Goal: Task Accomplishment & Management: Manage account settings

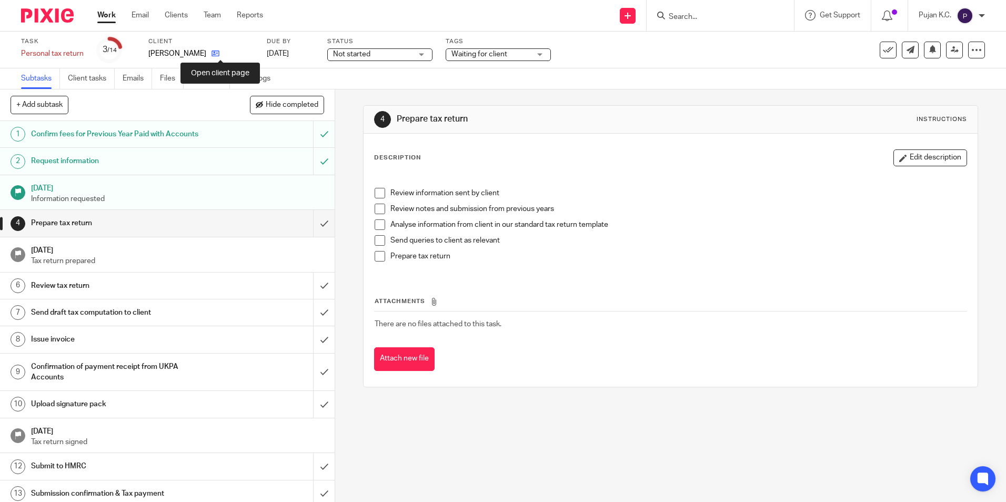
click at [219, 51] on icon at bounding box center [215, 53] width 8 height 8
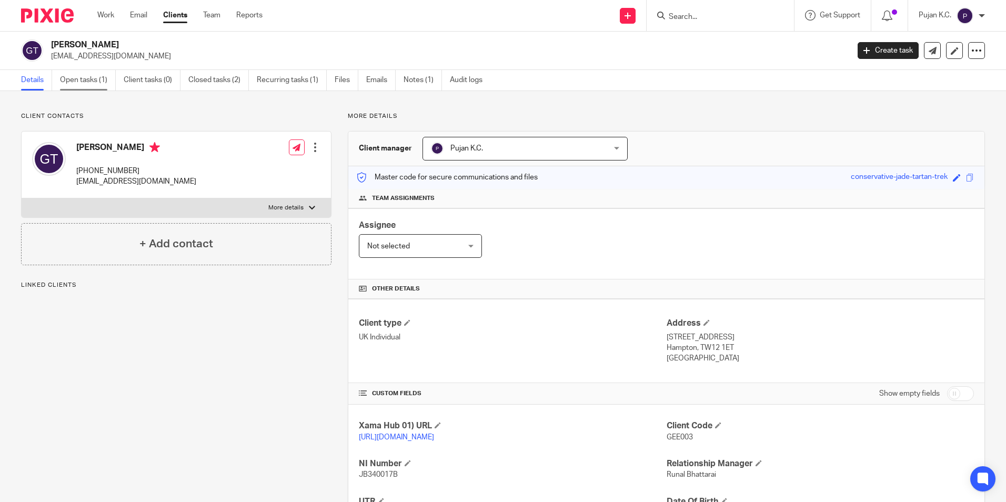
click at [93, 78] on link "Open tasks (1)" at bounding box center [88, 80] width 56 height 21
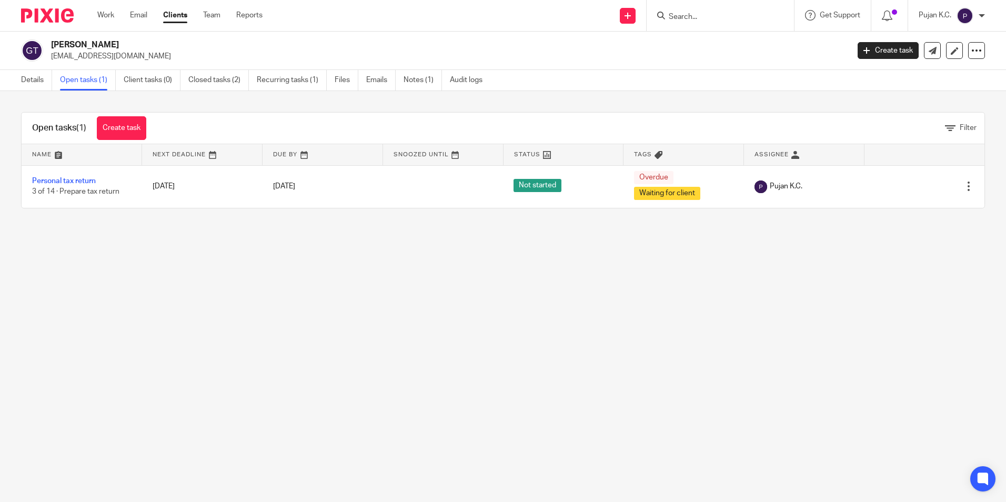
click at [706, 16] on input "Search" at bounding box center [715, 17] width 95 height 9
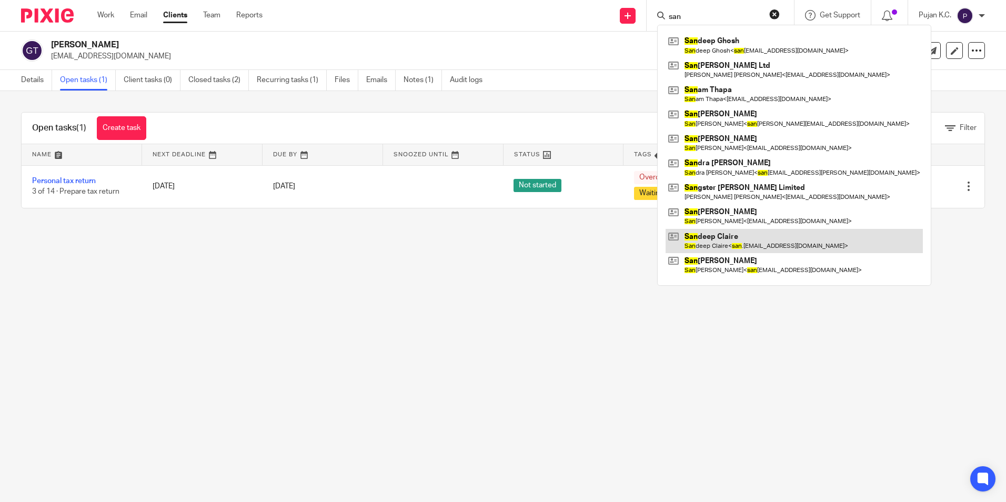
type input "san"
click at [754, 239] on link at bounding box center [793, 241] width 257 height 24
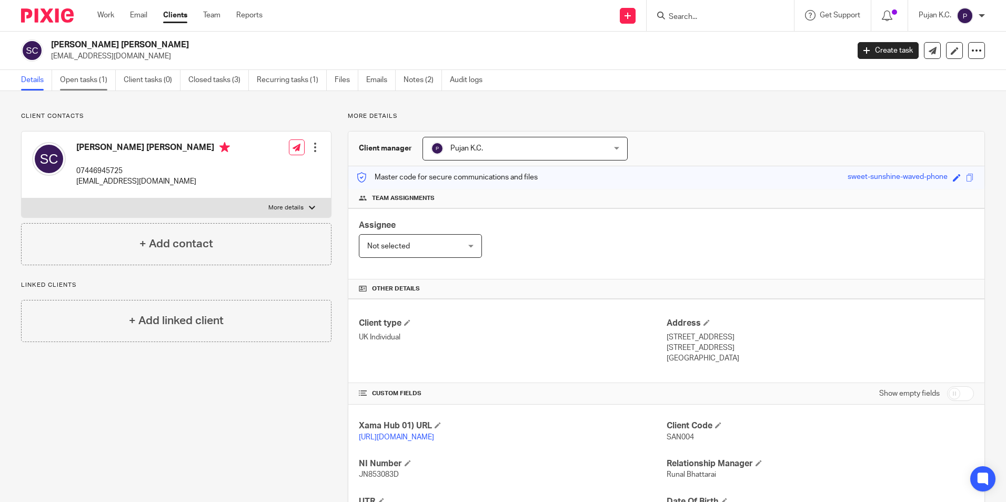
click at [76, 79] on link "Open tasks (1)" at bounding box center [88, 80] width 56 height 21
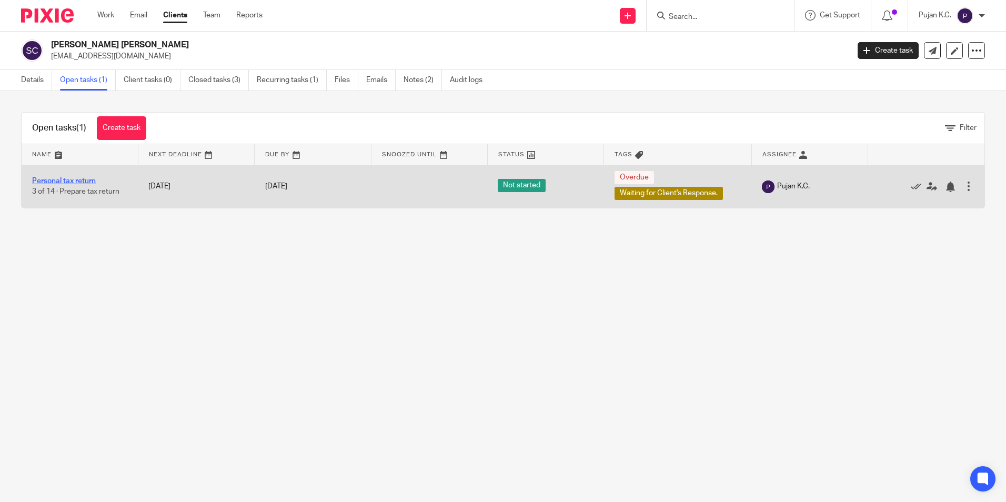
click at [55, 181] on link "Personal tax return" at bounding box center [64, 180] width 64 height 7
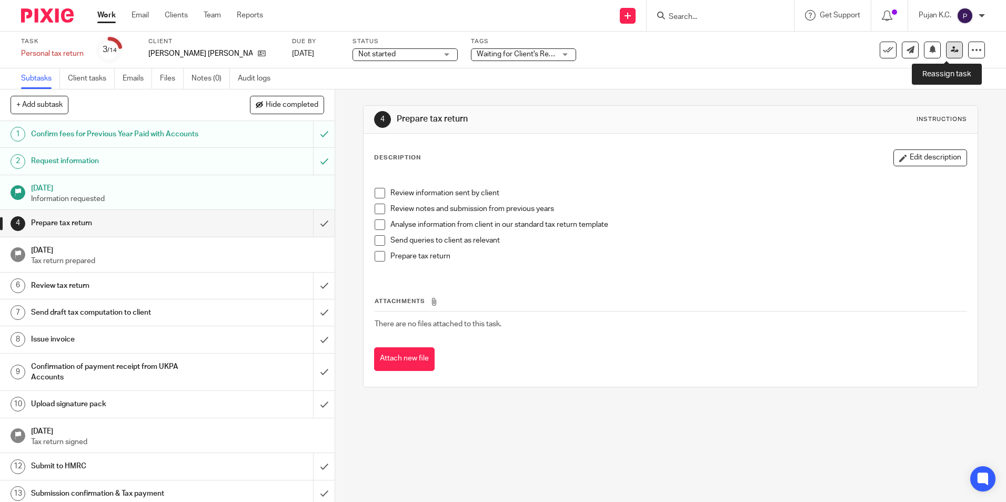
click at [951, 49] on icon at bounding box center [955, 50] width 8 height 8
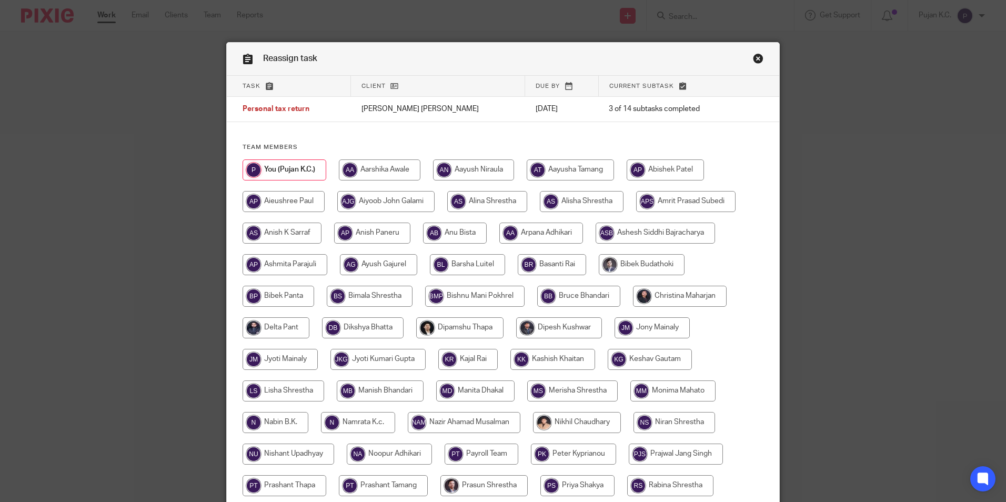
click at [301, 231] on input "radio" at bounding box center [282, 233] width 79 height 21
radio input "true"
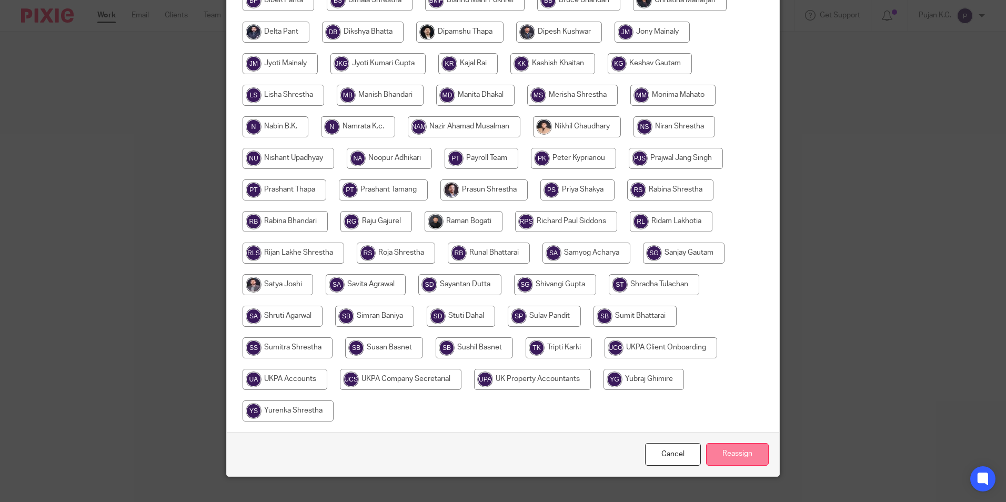
scroll to position [312, 0]
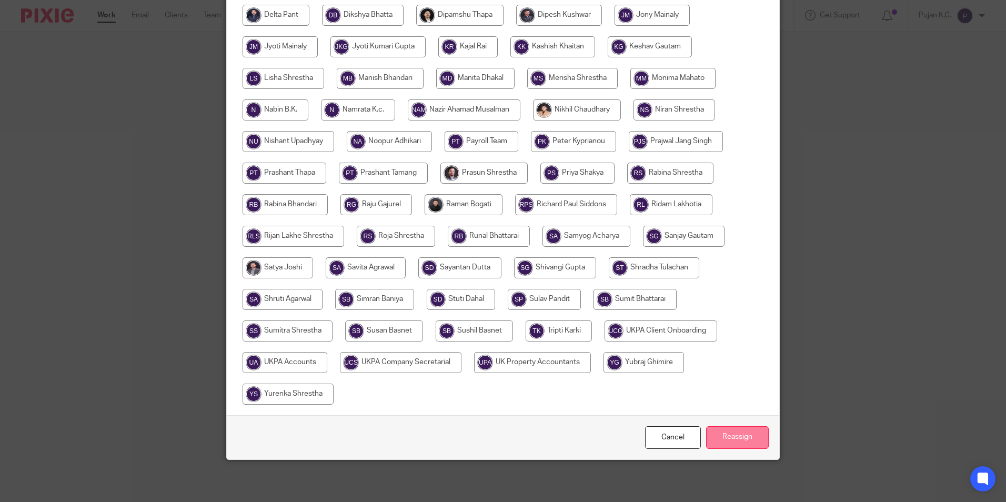
click at [739, 441] on input "Reassign" at bounding box center [737, 437] width 63 height 23
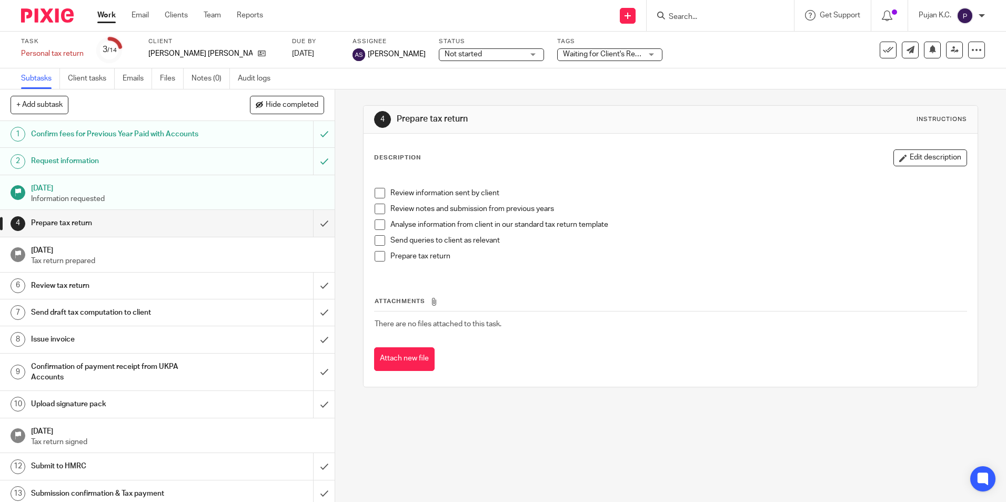
click at [746, 18] on input "Search" at bounding box center [715, 17] width 95 height 9
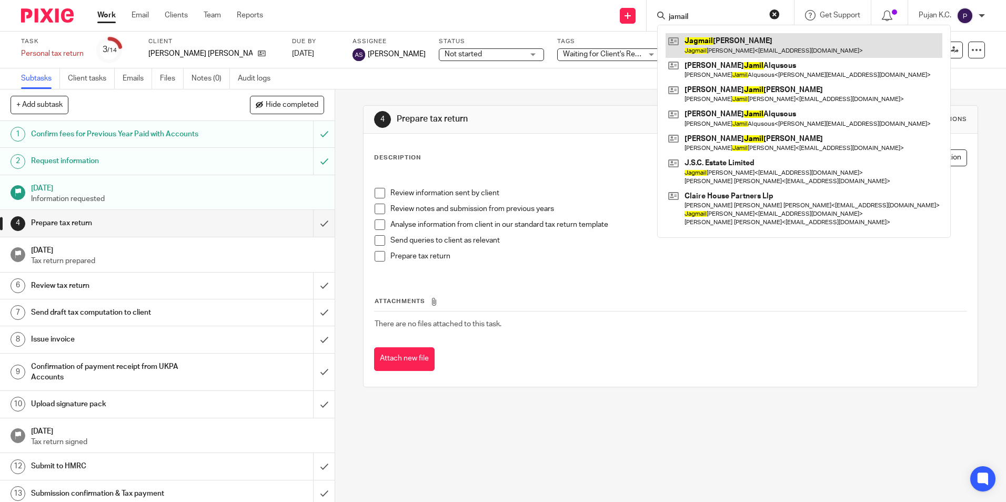
type input "jamail"
click at [722, 35] on link at bounding box center [803, 45] width 277 height 24
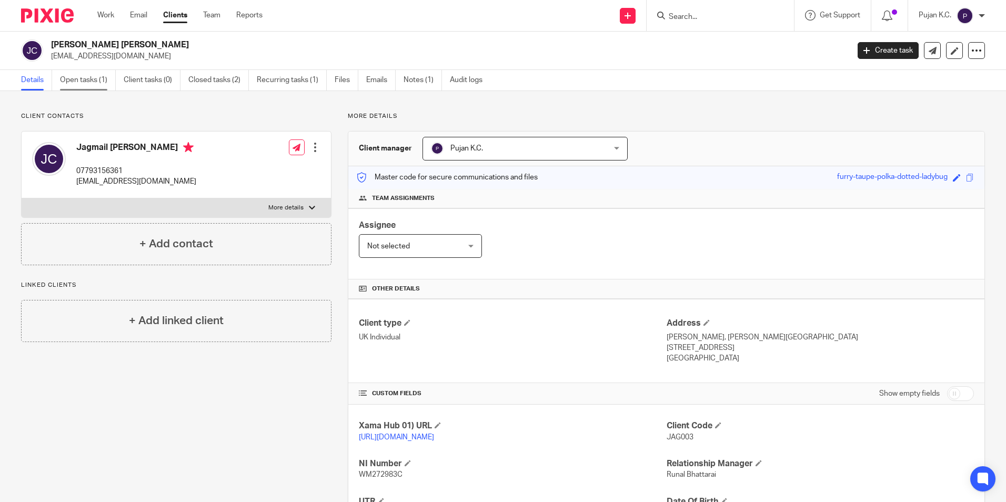
click at [76, 85] on link "Open tasks (1)" at bounding box center [88, 80] width 56 height 21
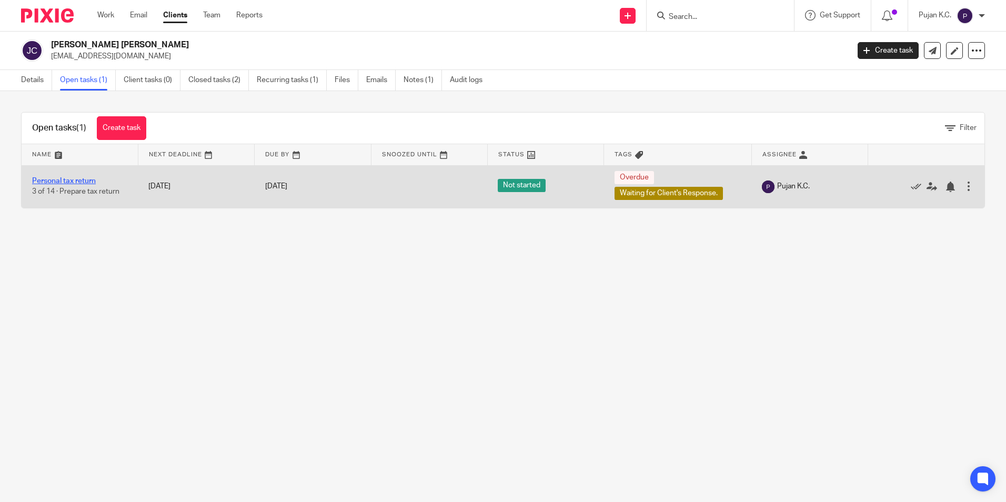
click at [76, 180] on link "Personal tax return" at bounding box center [64, 180] width 64 height 7
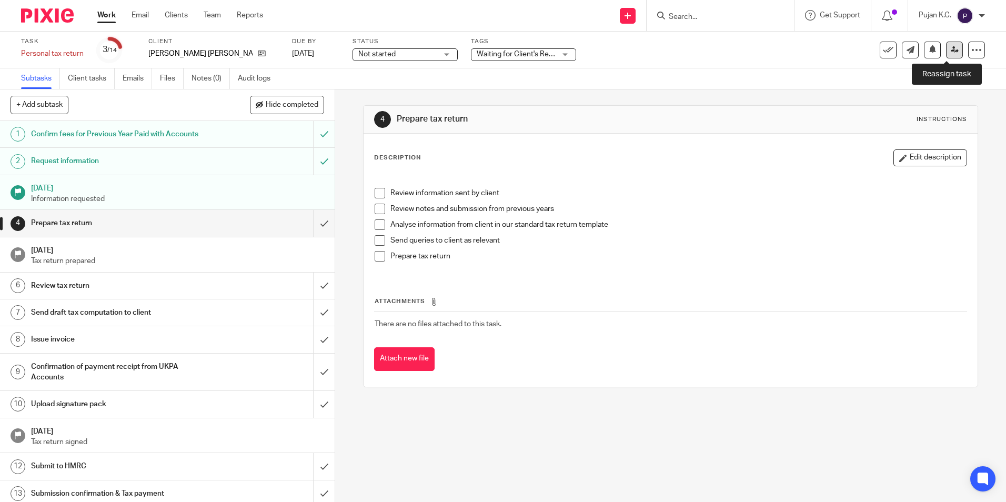
click at [946, 51] on link at bounding box center [954, 50] width 17 height 17
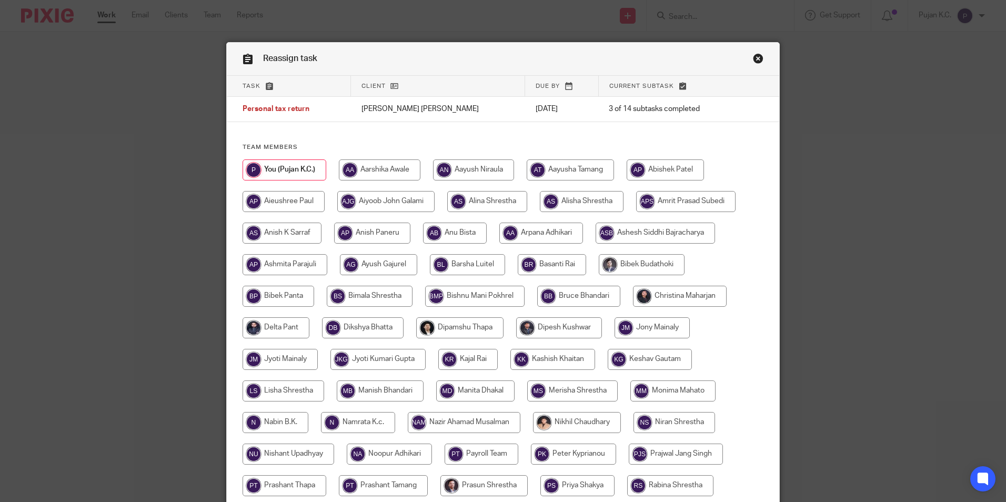
click at [264, 226] on input "radio" at bounding box center [282, 233] width 79 height 21
radio input "true"
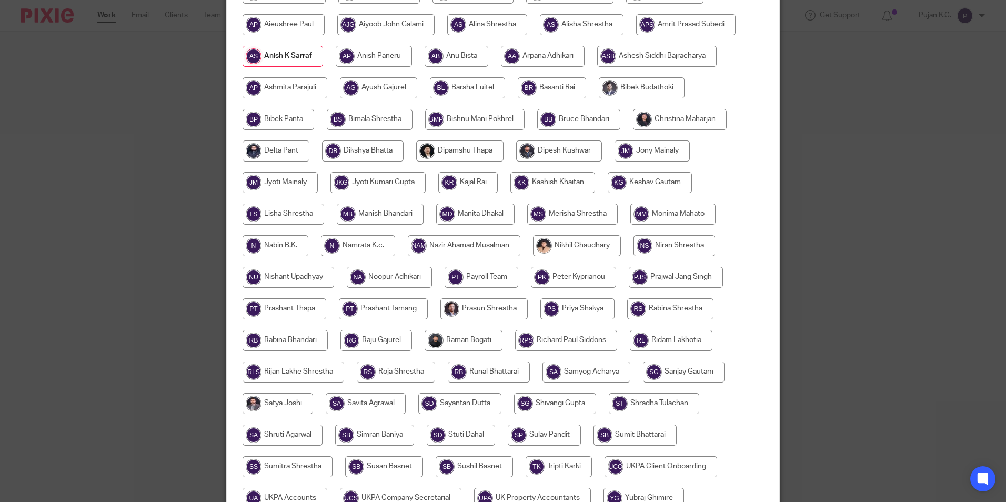
scroll to position [312, 0]
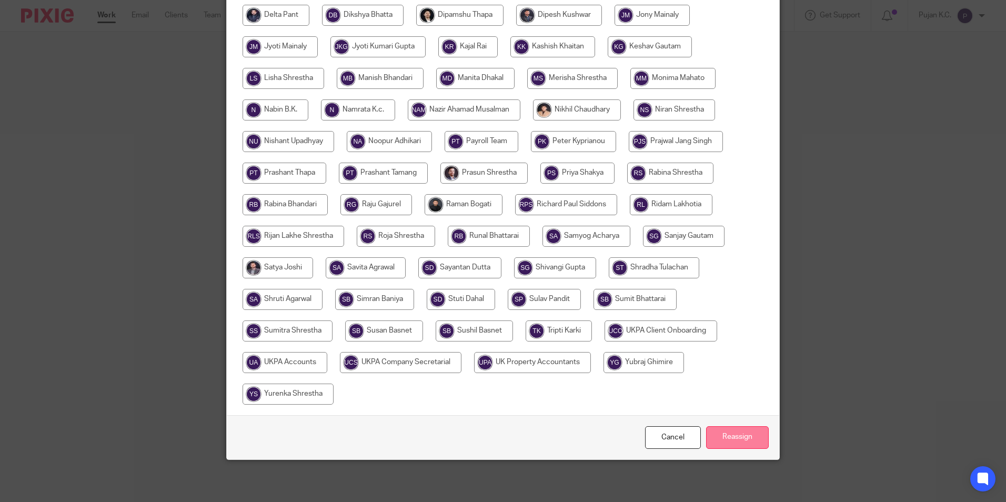
click at [735, 441] on input "Reassign" at bounding box center [737, 437] width 63 height 23
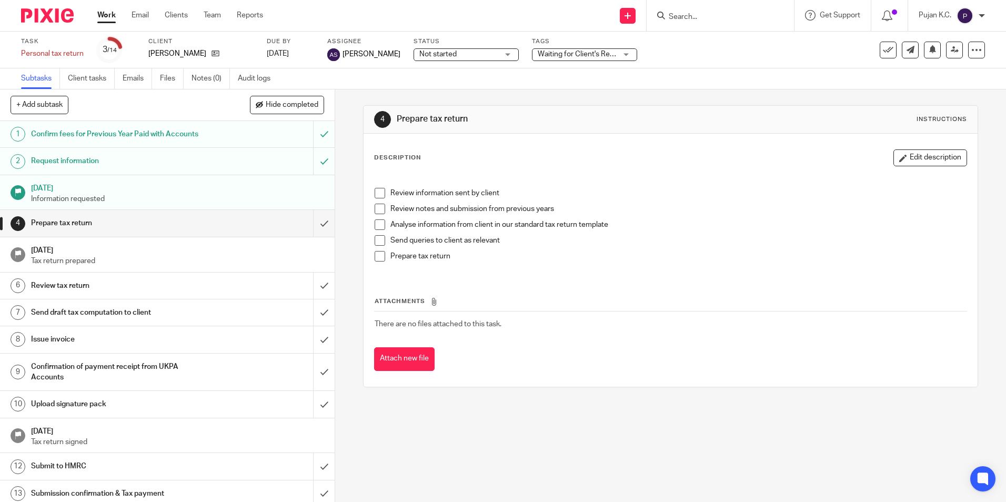
click at [702, 14] on input "Search" at bounding box center [715, 17] width 95 height 9
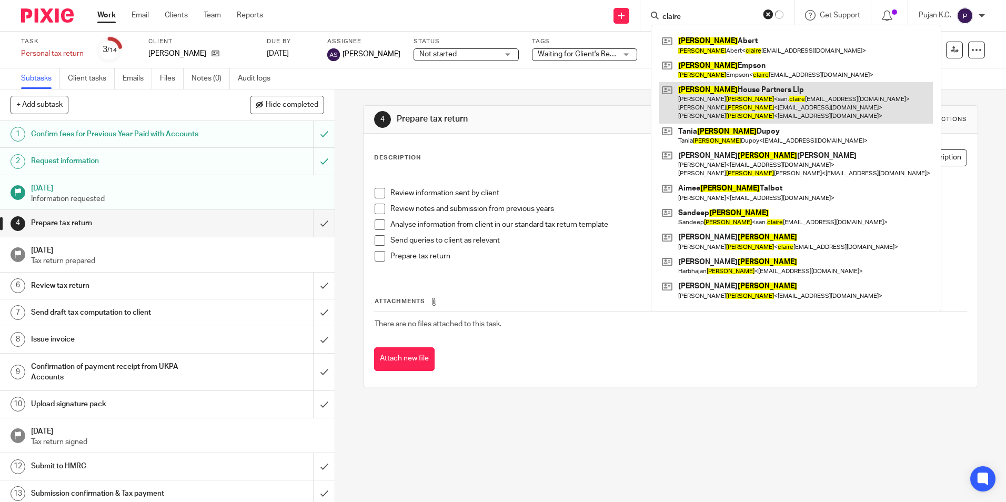
type input "claire"
click at [727, 103] on link at bounding box center [796, 103] width 274 height 42
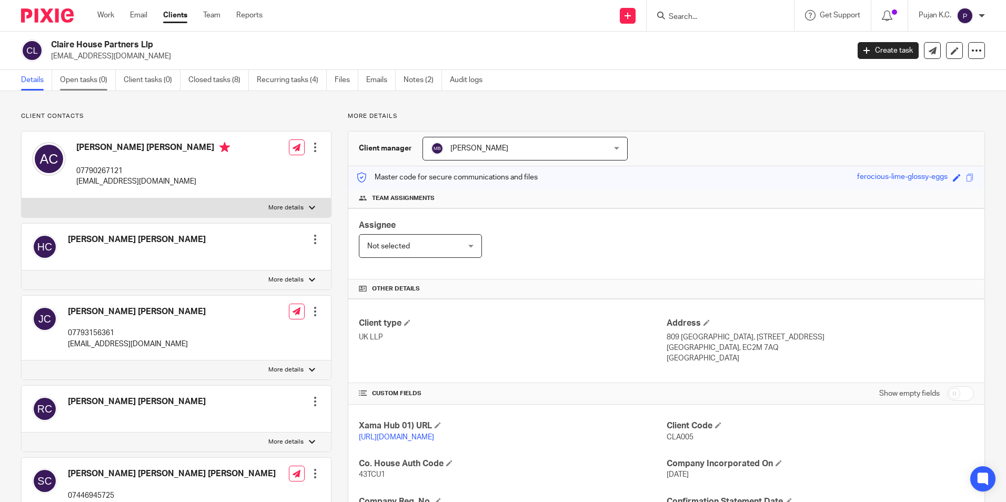
click at [95, 84] on link "Open tasks (0)" at bounding box center [88, 80] width 56 height 21
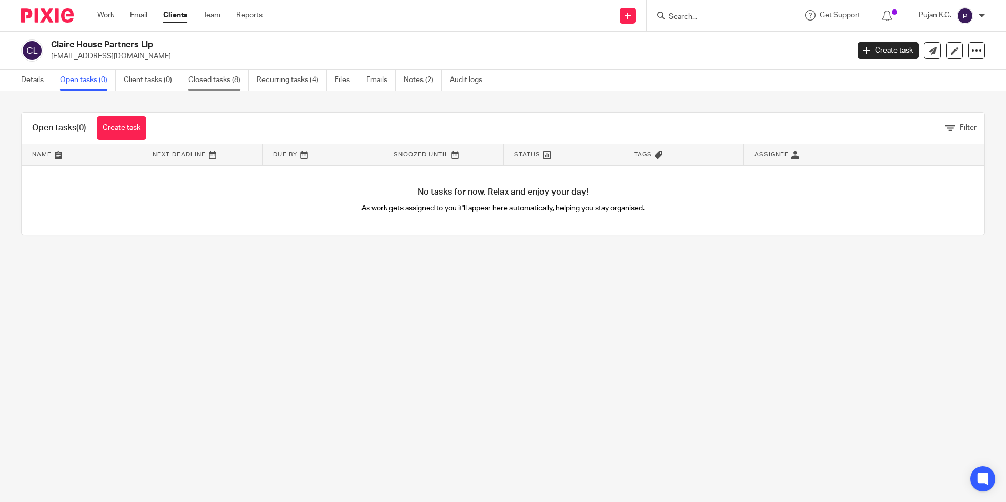
click at [210, 87] on link "Closed tasks (8)" at bounding box center [218, 80] width 60 height 21
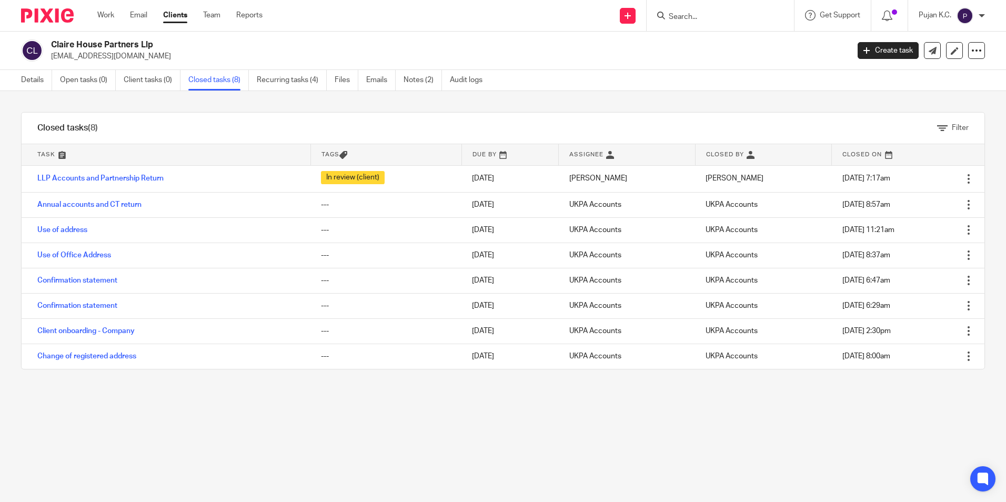
click at [274, 79] on link "Recurring tasks (4)" at bounding box center [292, 80] width 70 height 21
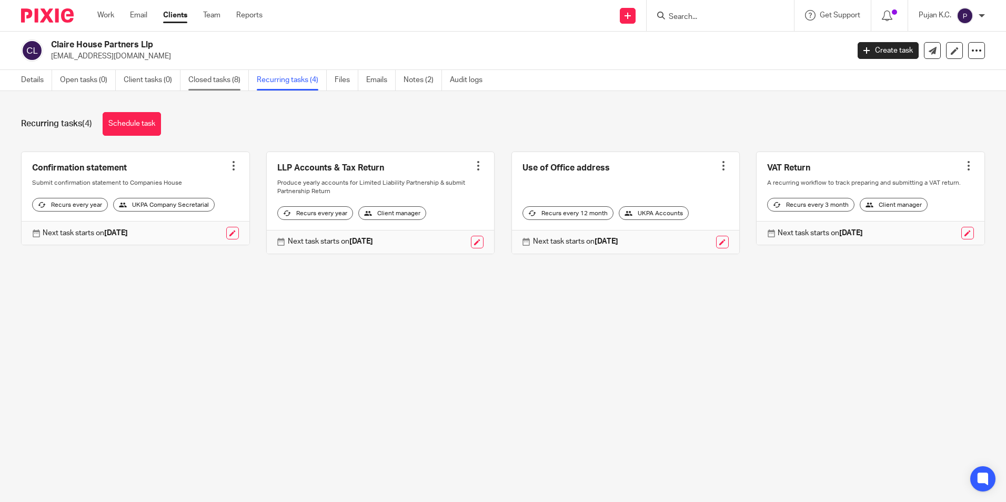
drag, startPoint x: 193, startPoint y: 88, endPoint x: 200, endPoint y: 84, distance: 8.9
click at [193, 88] on link "Closed tasks (8)" at bounding box center [218, 80] width 60 height 21
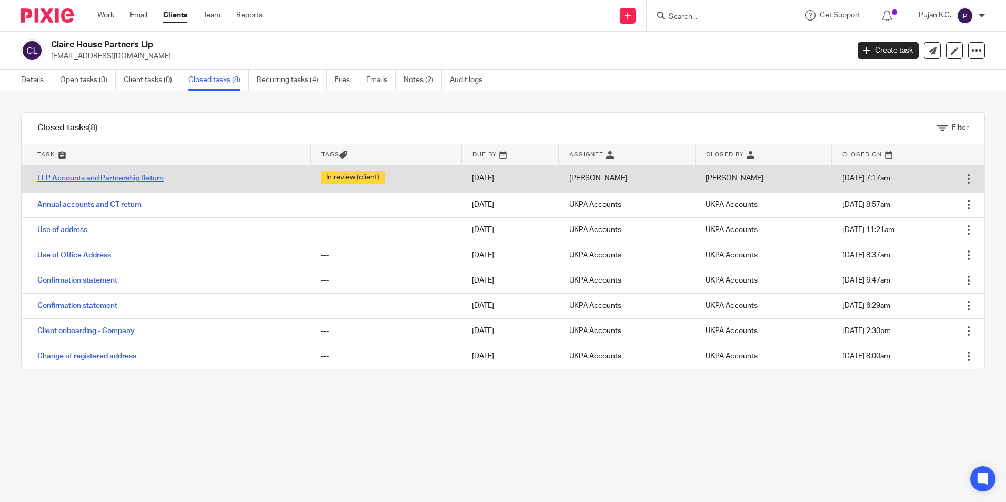
click at [122, 178] on link "LLP Accounts and Partnership Return" at bounding box center [100, 178] width 126 height 7
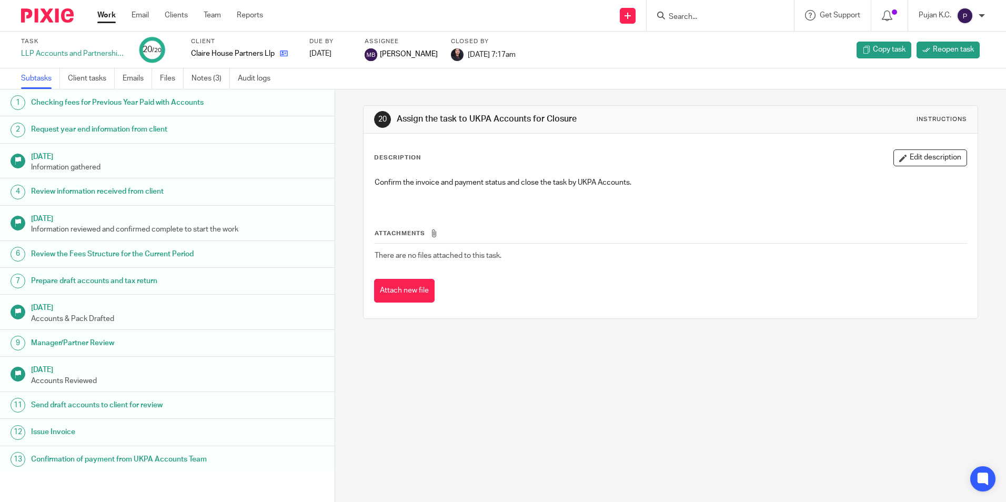
click at [284, 58] on link at bounding box center [281, 53] width 13 height 11
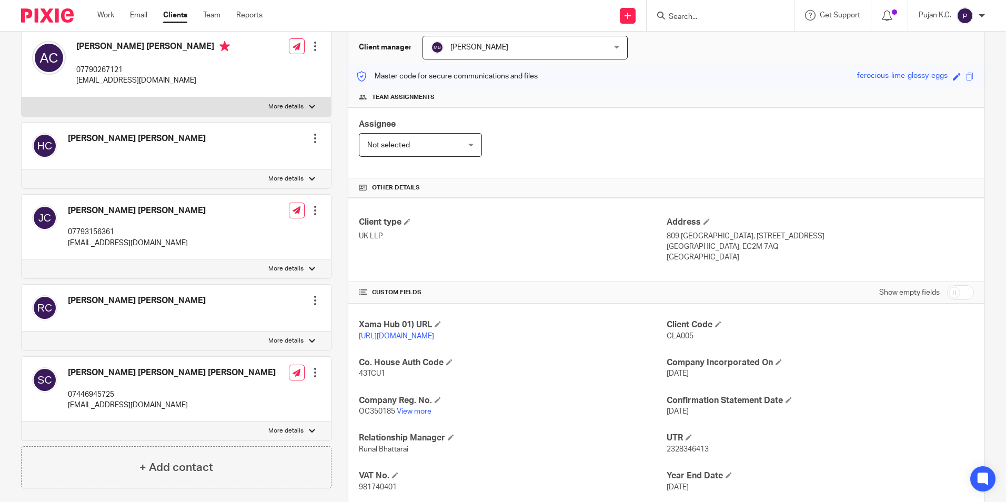
scroll to position [105, 0]
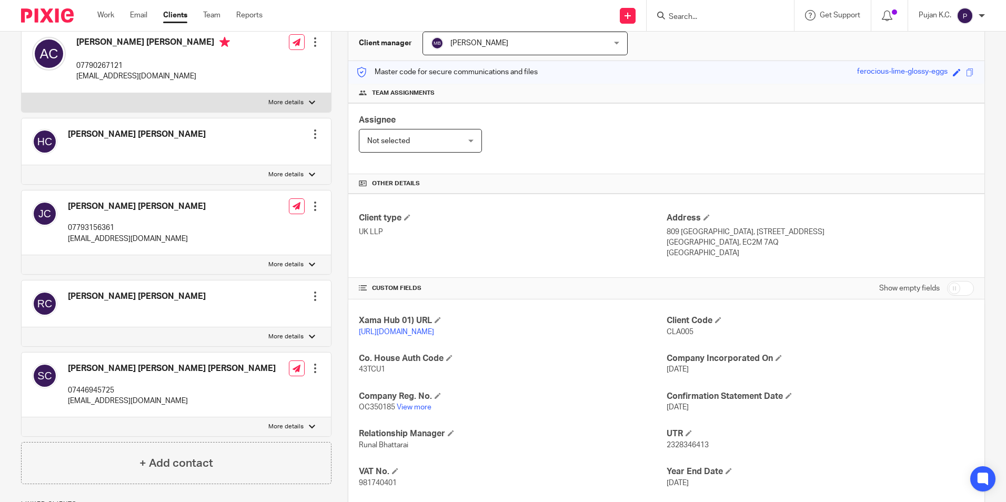
drag, startPoint x: 704, startPoint y: 23, endPoint x: 704, endPoint y: 14, distance: 8.4
click at [704, 17] on div at bounding box center [720, 15] width 147 height 31
click at [704, 14] on input "Search" at bounding box center [715, 17] width 95 height 9
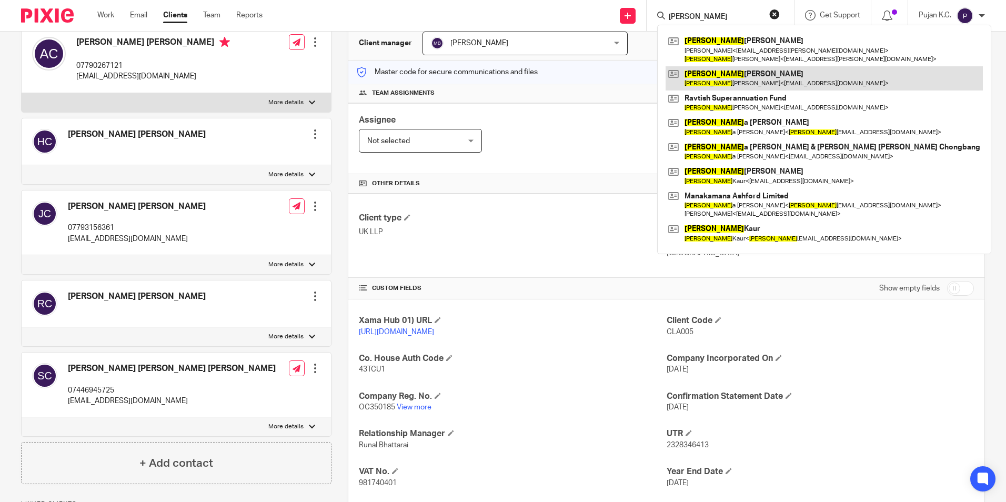
type input "rajinder"
click at [735, 74] on link at bounding box center [823, 78] width 317 height 24
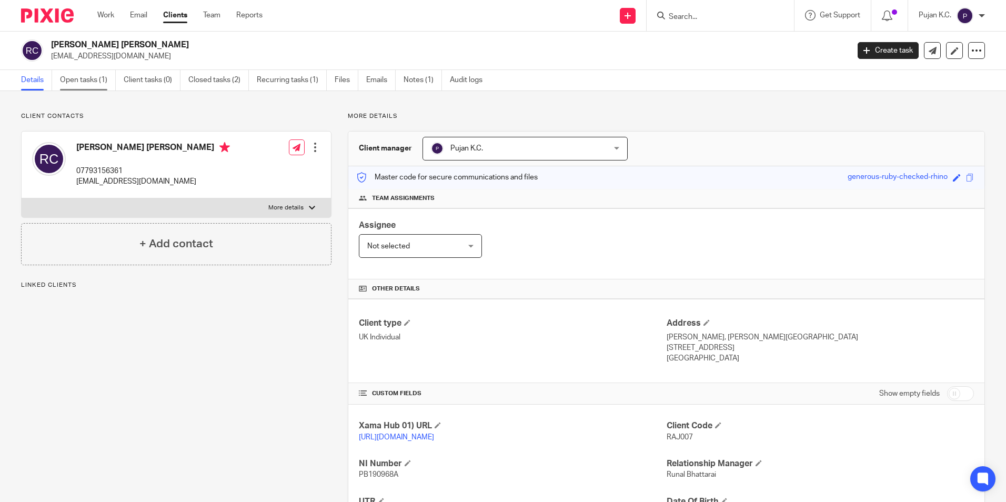
click at [72, 87] on link "Open tasks (1)" at bounding box center [88, 80] width 56 height 21
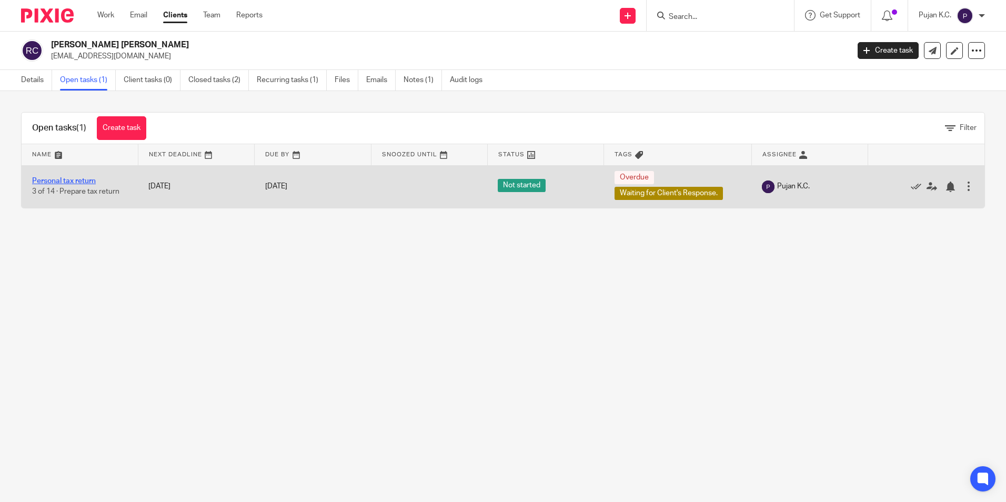
click at [43, 180] on link "Personal tax return" at bounding box center [64, 180] width 64 height 7
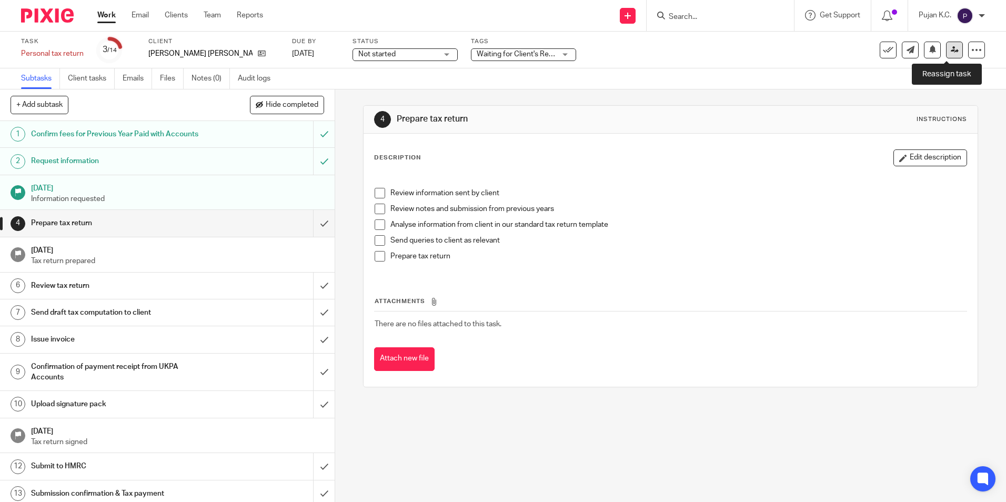
click at [951, 51] on icon at bounding box center [955, 50] width 8 height 8
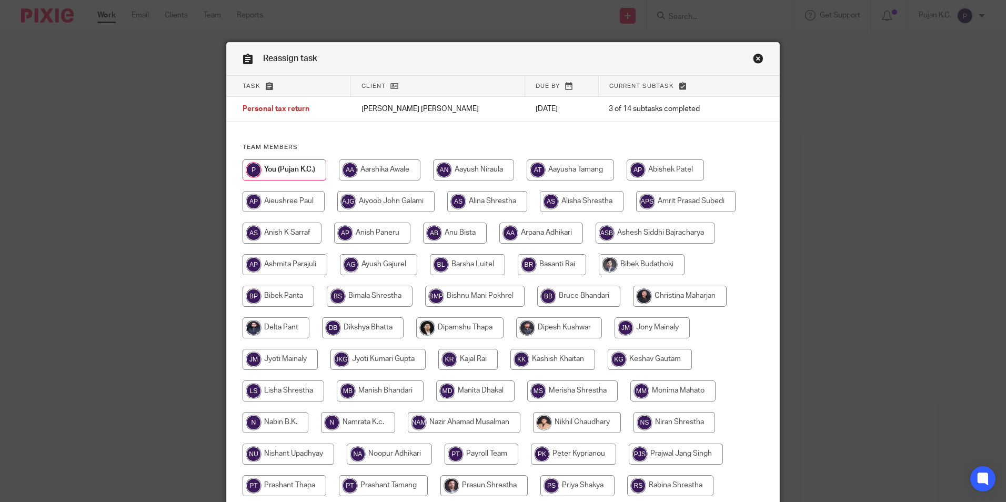
click at [249, 228] on input "radio" at bounding box center [282, 233] width 79 height 21
radio input "true"
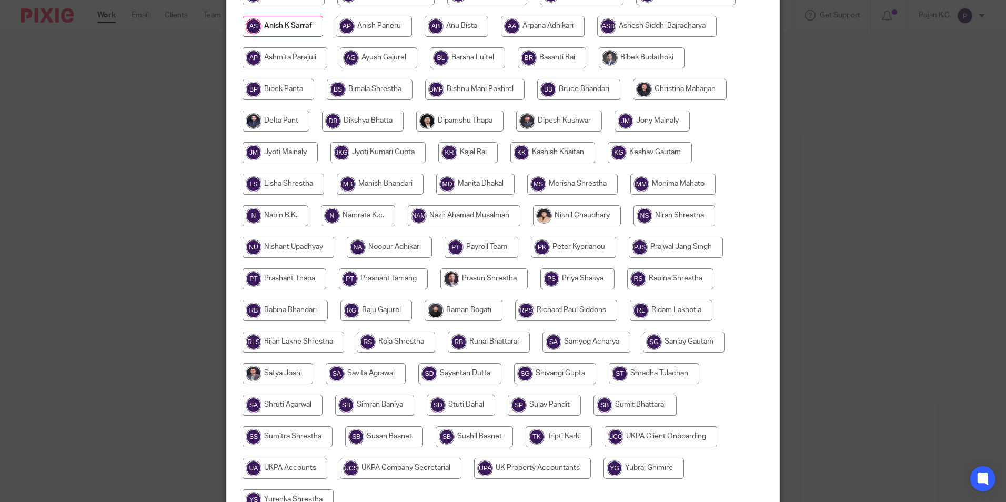
scroll to position [312, 0]
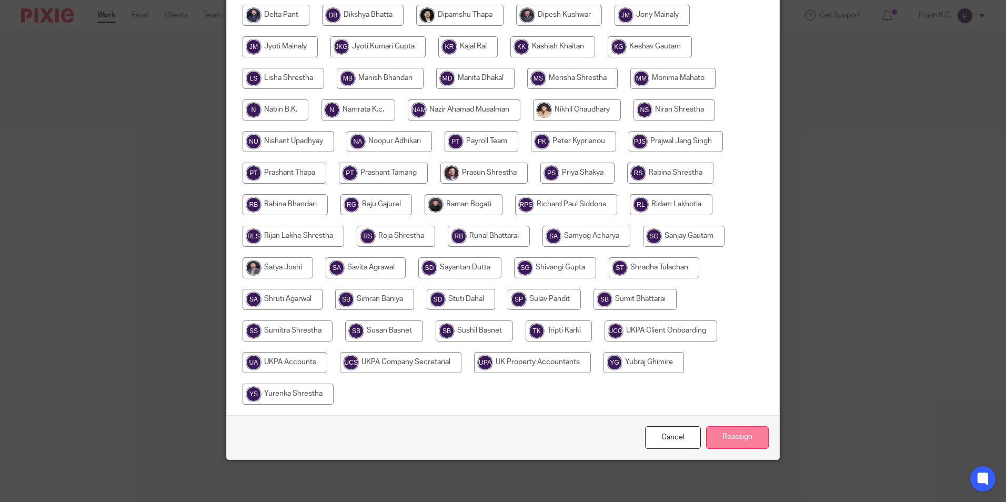
click at [735, 435] on input "Reassign" at bounding box center [737, 437] width 63 height 23
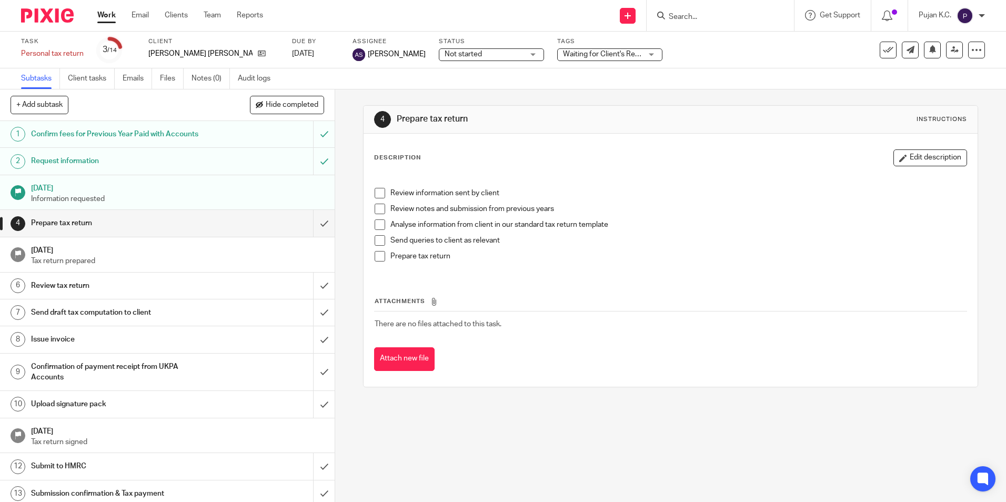
click at [698, 14] on input "Search" at bounding box center [715, 17] width 95 height 9
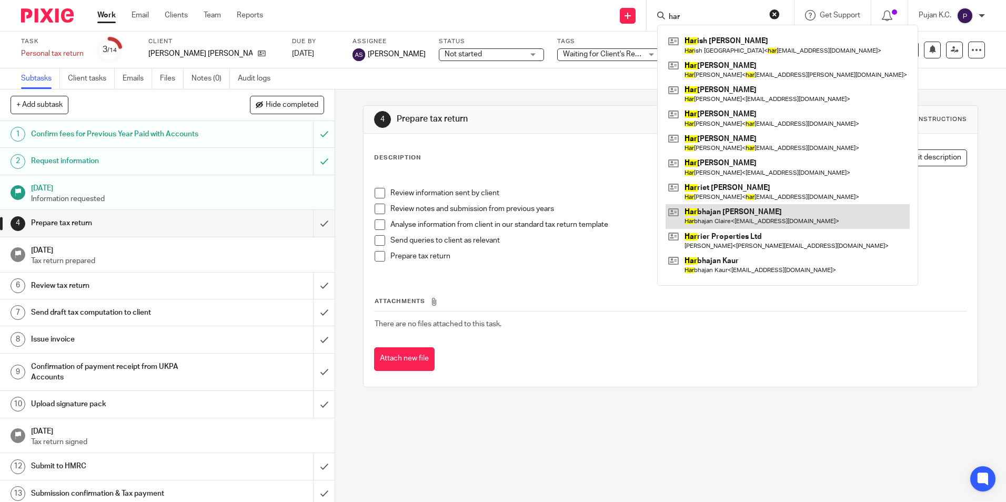
type input "har"
click at [720, 220] on link at bounding box center [787, 216] width 244 height 24
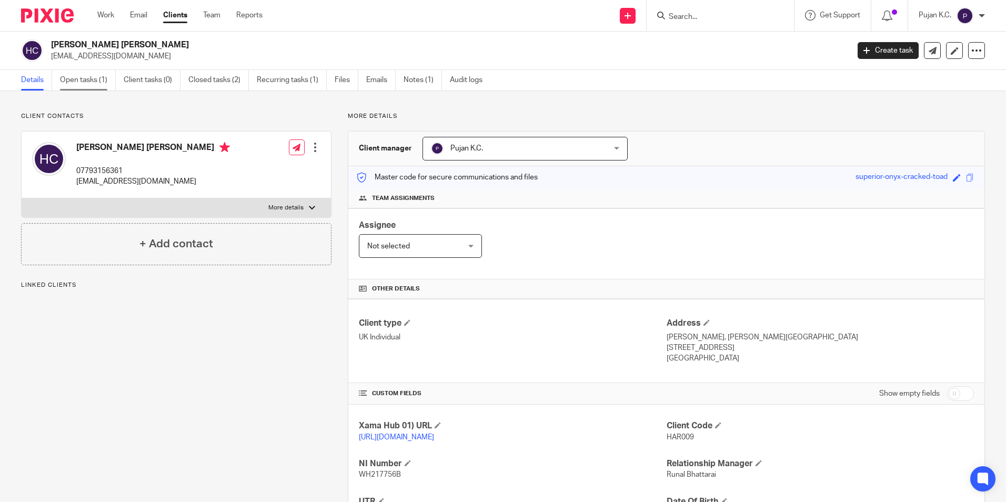
click at [98, 75] on link "Open tasks (1)" at bounding box center [88, 80] width 56 height 21
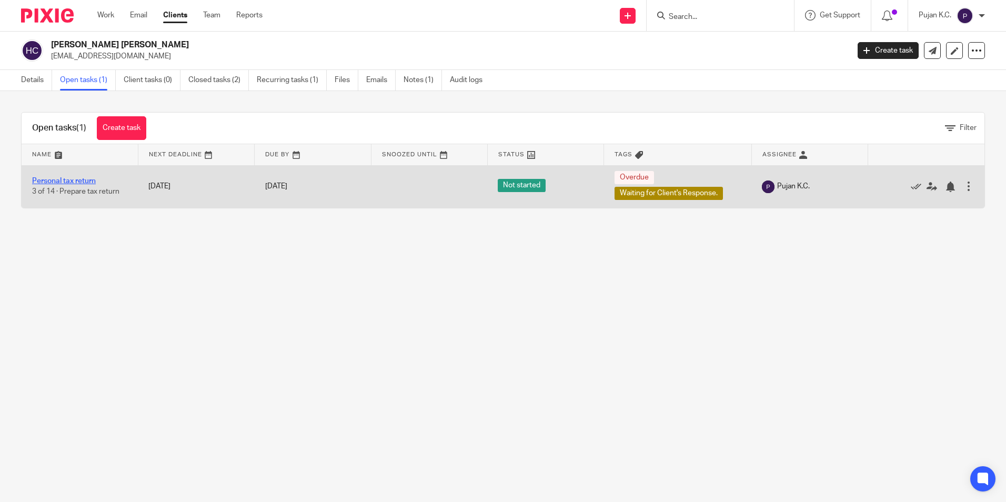
click at [78, 183] on link "Personal tax return" at bounding box center [64, 180] width 64 height 7
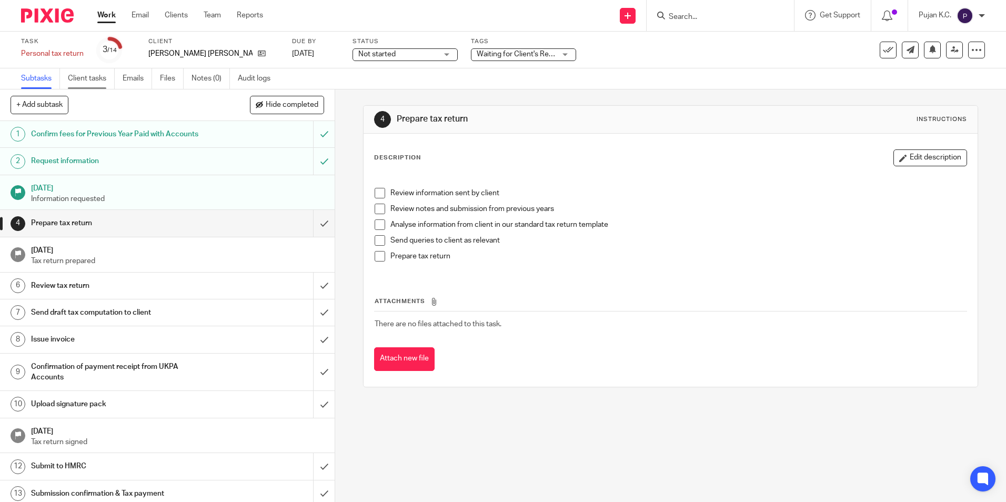
click at [102, 83] on link "Client tasks" at bounding box center [91, 78] width 47 height 21
click at [34, 79] on link "Subtasks" at bounding box center [40, 78] width 39 height 21
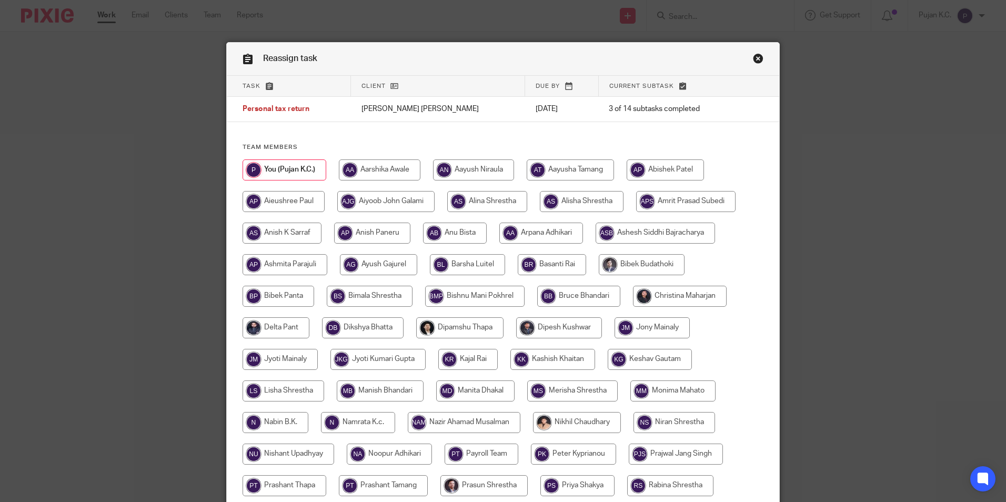
click at [295, 234] on input "radio" at bounding box center [282, 233] width 79 height 21
radio input "true"
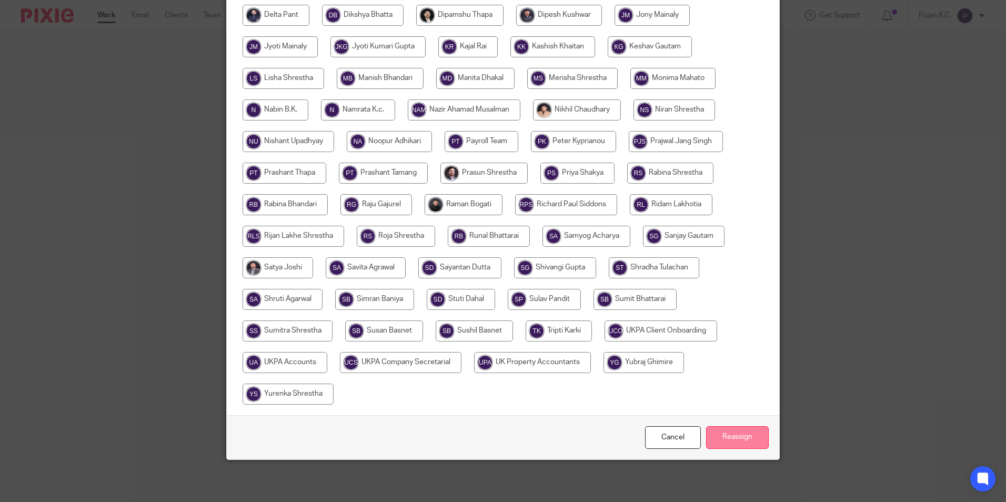
click at [717, 430] on input "Reassign" at bounding box center [737, 437] width 63 height 23
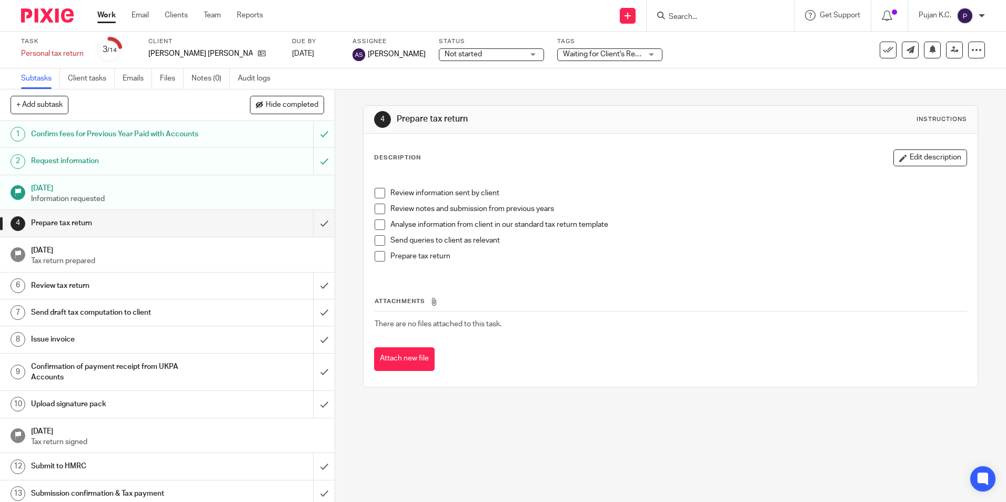
click at [705, 18] on input "Search" at bounding box center [715, 17] width 95 height 9
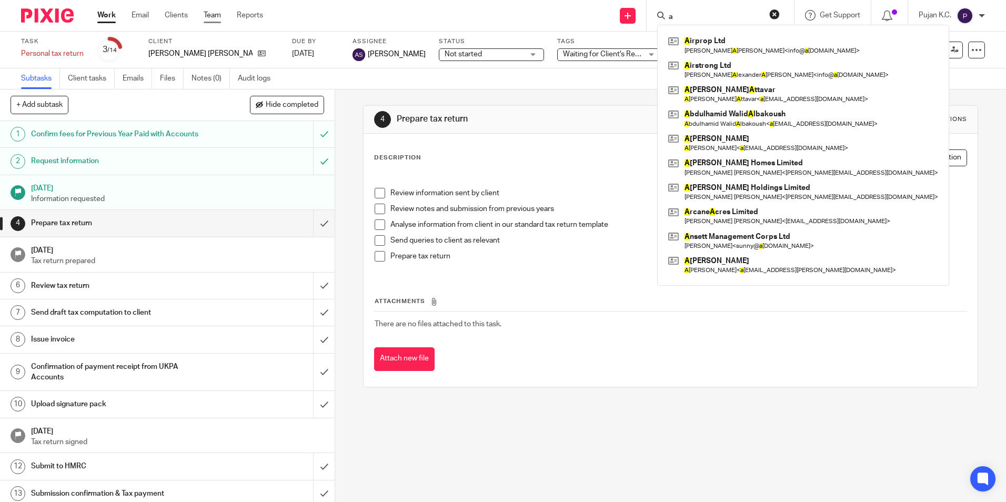
type input "a"
click at [216, 17] on link "Team" at bounding box center [212, 15] width 17 height 11
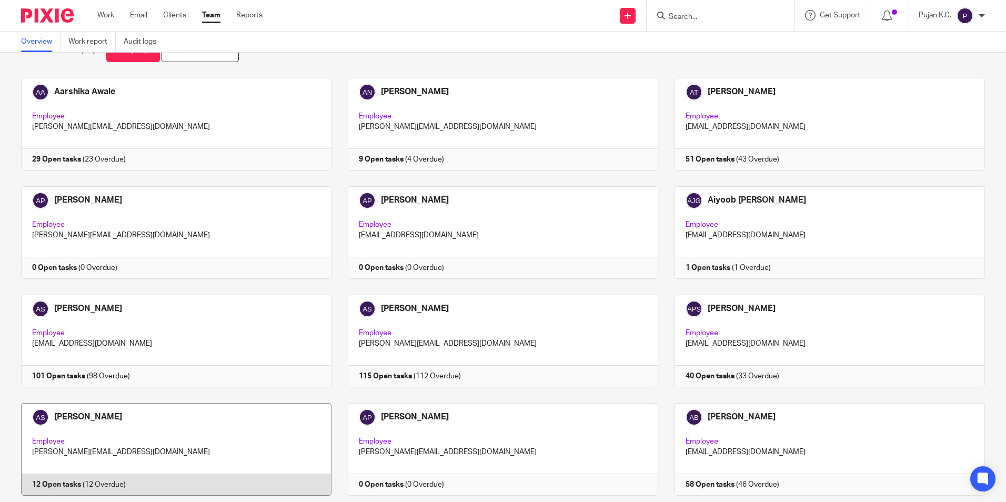
scroll to position [53, 0]
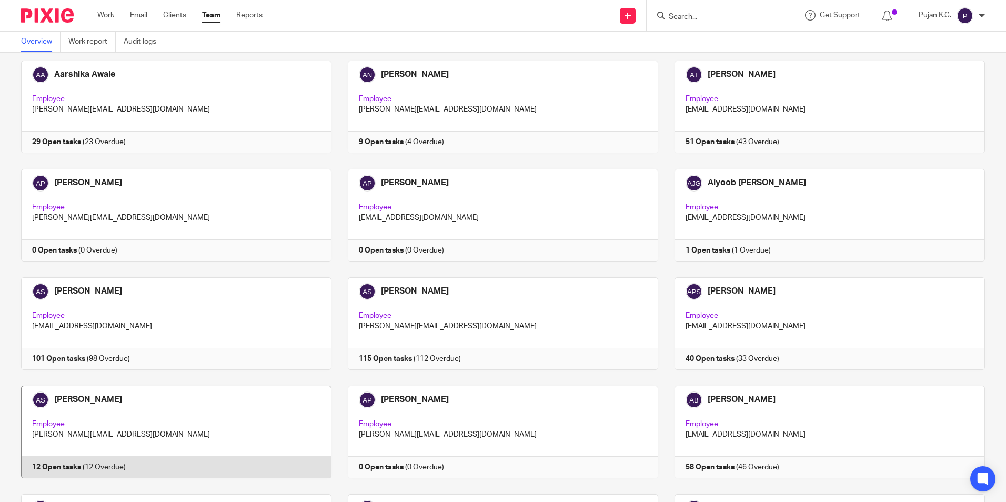
click at [58, 409] on link at bounding box center [168, 432] width 327 height 93
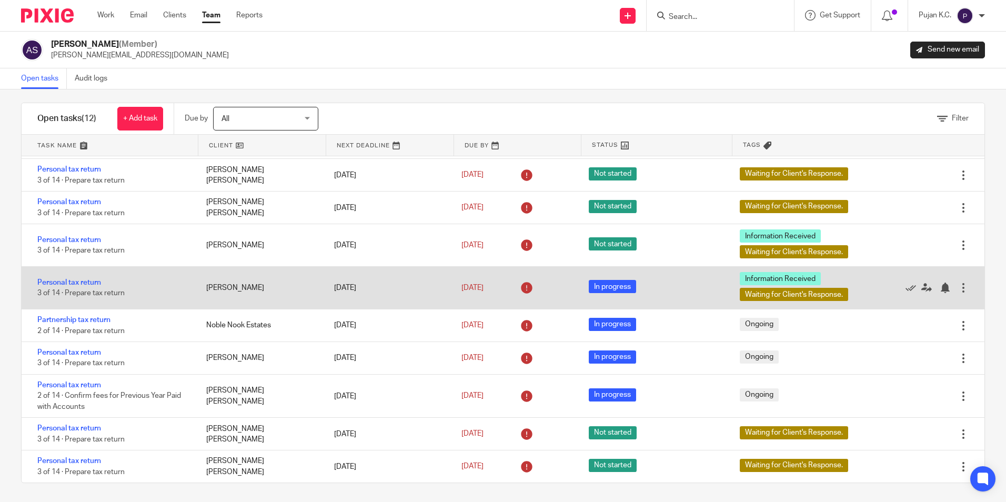
scroll to position [10, 0]
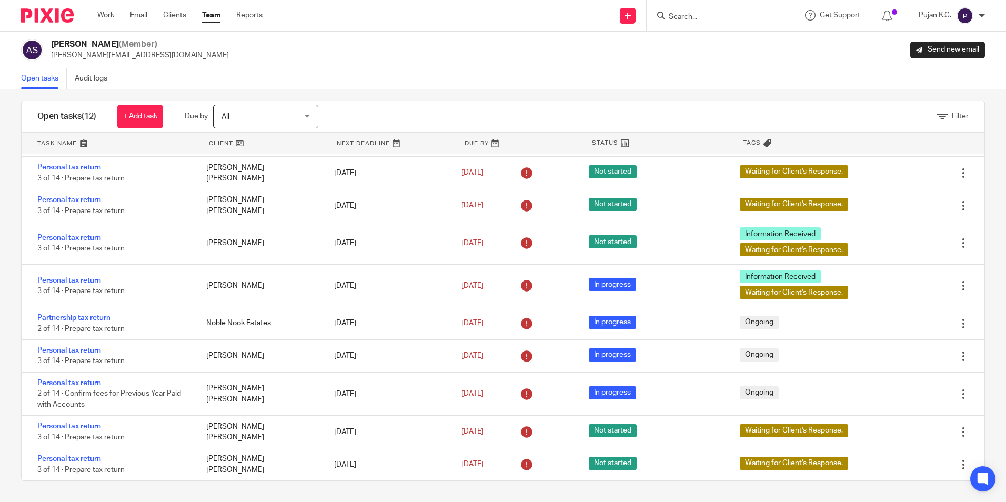
click at [673, 3] on div at bounding box center [720, 15] width 147 height 31
click at [678, 9] on form at bounding box center [724, 15] width 112 height 13
click at [685, 14] on input "Search" at bounding box center [715, 17] width 95 height 9
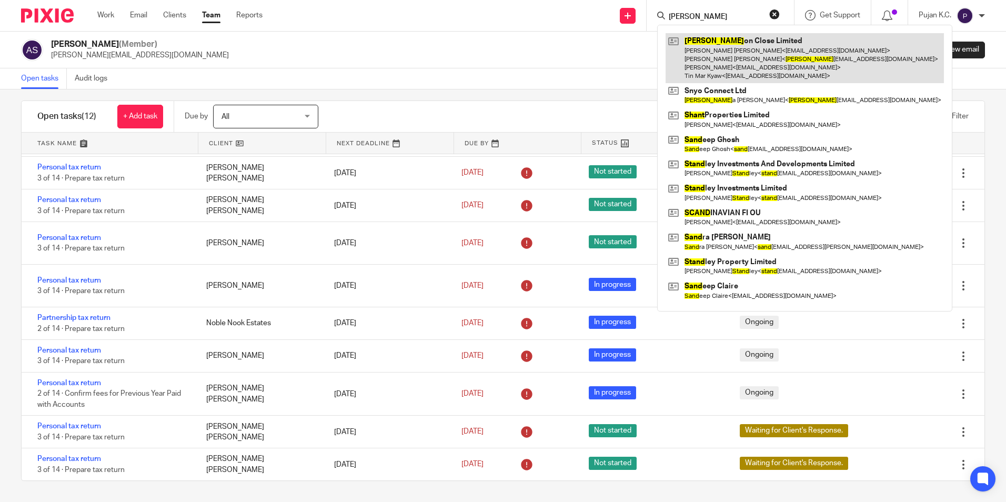
type input "shand"
click at [704, 51] on link at bounding box center [804, 58] width 278 height 50
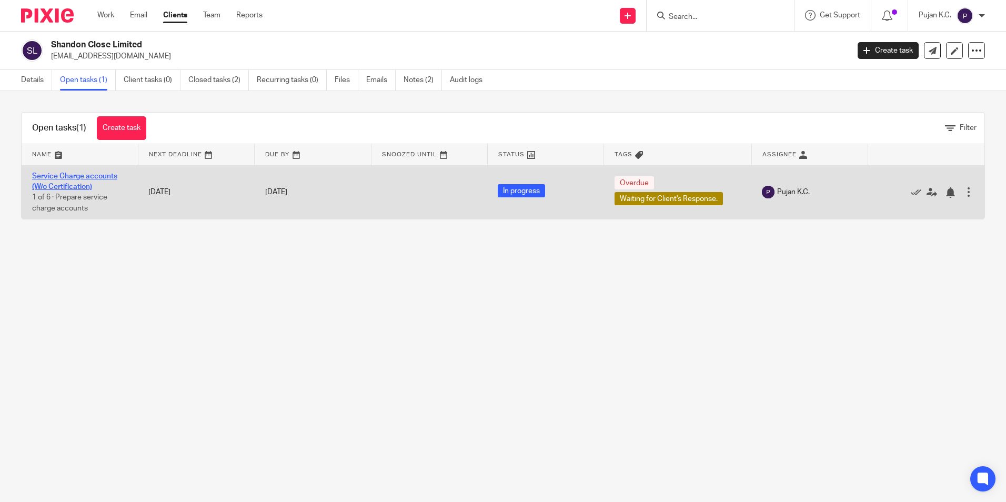
click at [76, 175] on link "Service Charge accounts (W/o Certification)" at bounding box center [74, 182] width 85 height 18
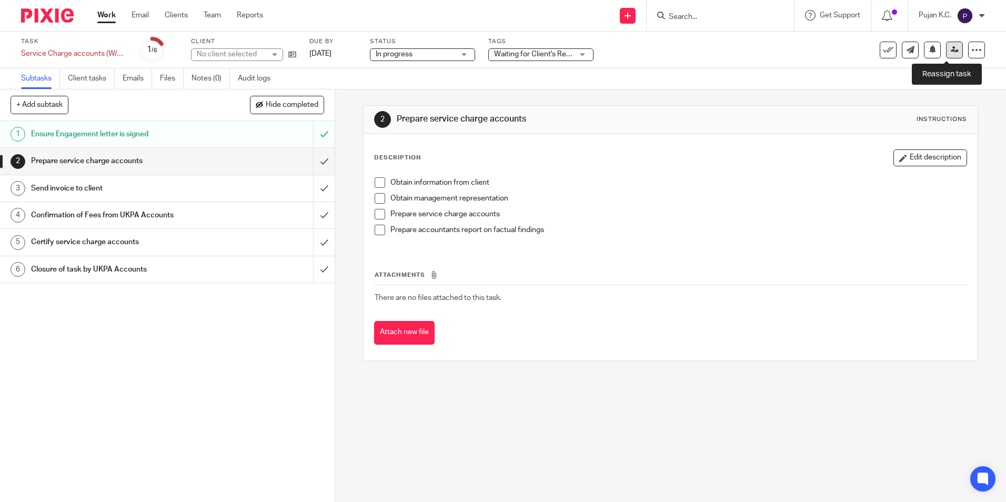
click at [946, 44] on link at bounding box center [954, 50] width 17 height 17
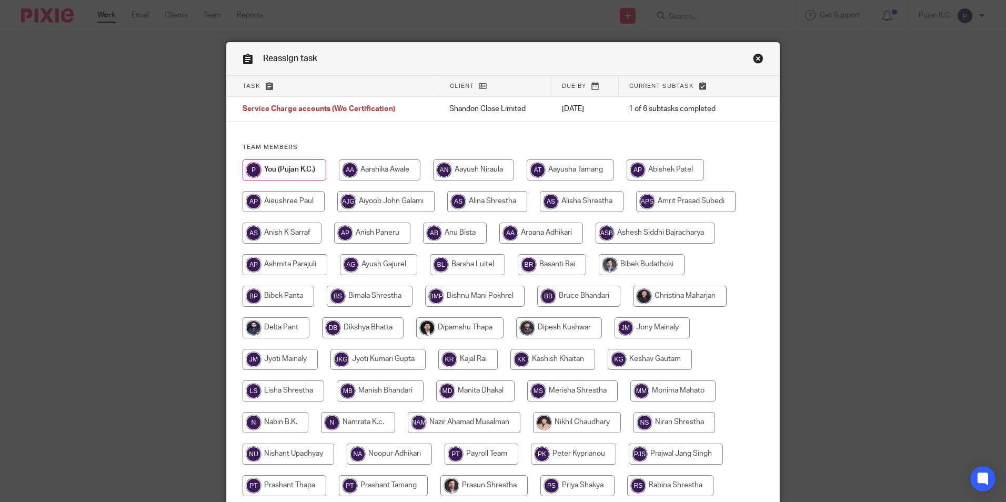
click at [284, 227] on input "radio" at bounding box center [282, 233] width 79 height 21
radio input "true"
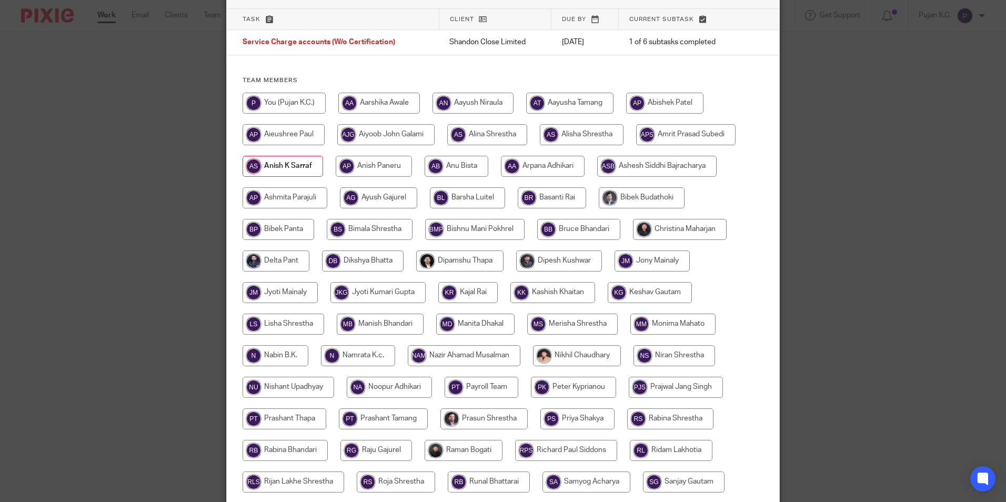
scroll to position [263, 0]
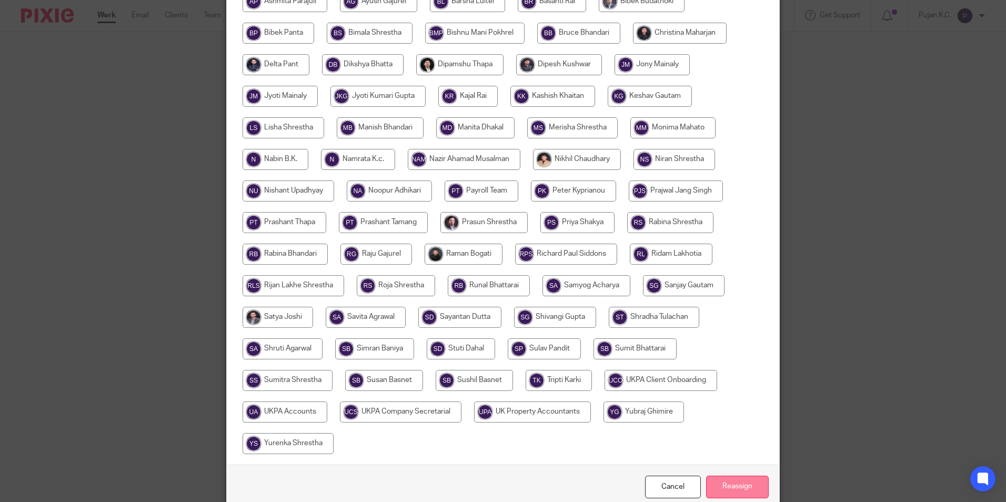
click at [731, 479] on input "Reassign" at bounding box center [737, 487] width 63 height 23
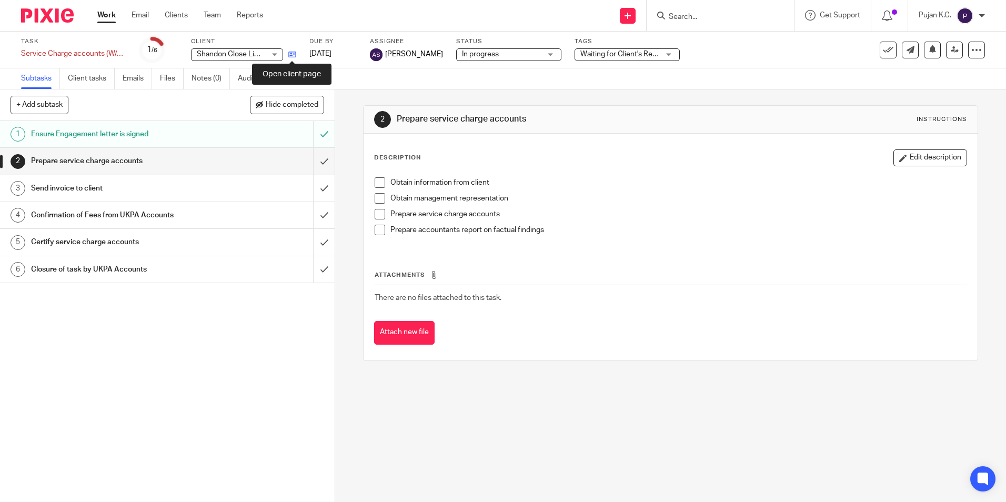
click at [292, 53] on icon at bounding box center [292, 55] width 8 height 8
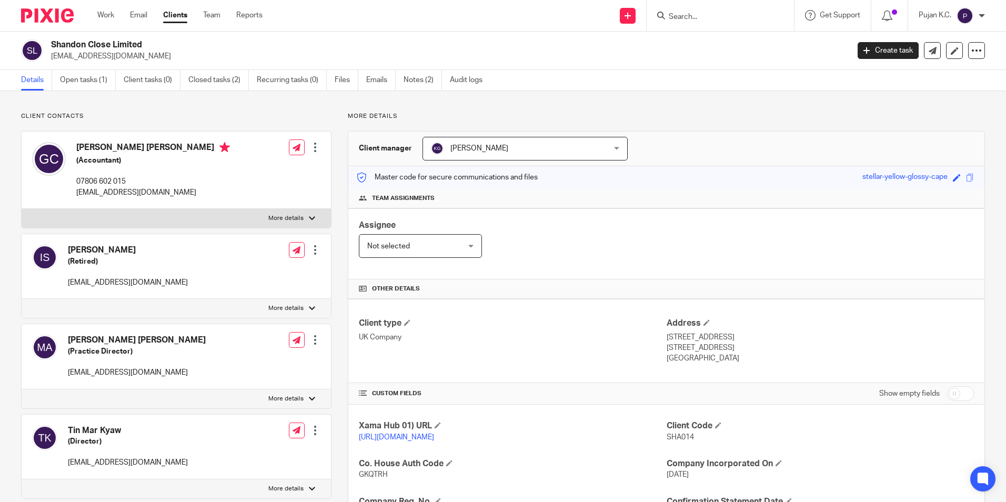
click at [310, 149] on div at bounding box center [315, 147] width 11 height 11
click at [239, 115] on p "Client contacts" at bounding box center [176, 116] width 310 height 8
click at [685, 15] on input "Search" at bounding box center [715, 17] width 95 height 9
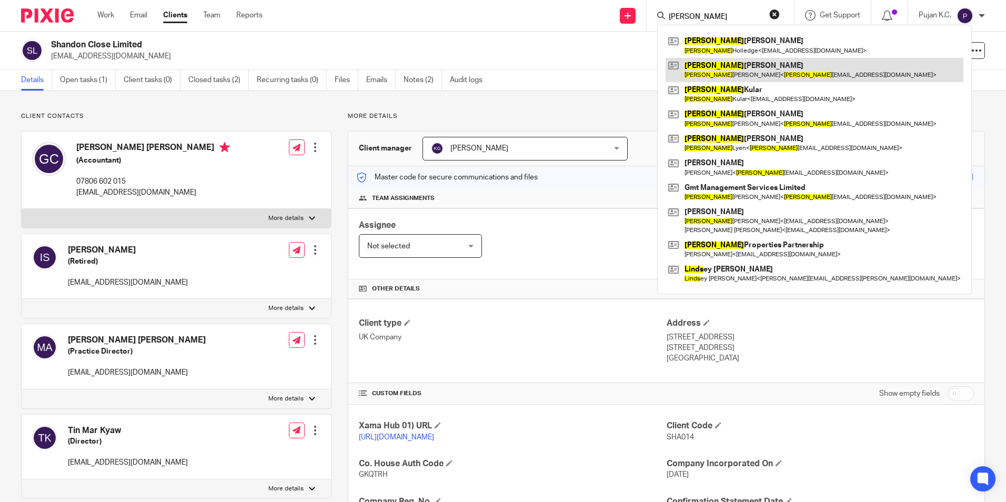
type input "[PERSON_NAME]"
click at [772, 72] on link at bounding box center [814, 70] width 298 height 24
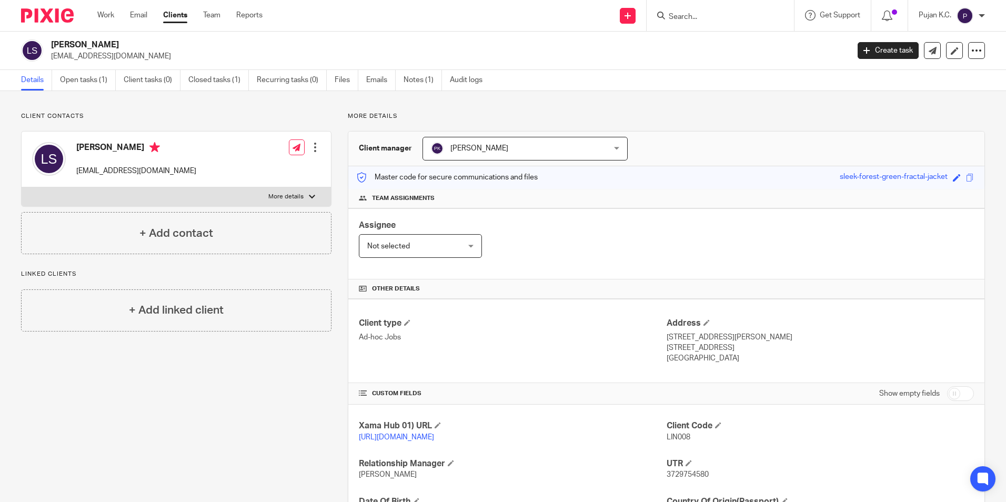
click at [724, 23] on div at bounding box center [720, 15] width 147 height 31
click at [672, 9] on form at bounding box center [724, 15] width 112 height 13
click at [681, 9] on form at bounding box center [724, 15] width 112 height 13
click at [692, 18] on input "Search" at bounding box center [715, 17] width 95 height 9
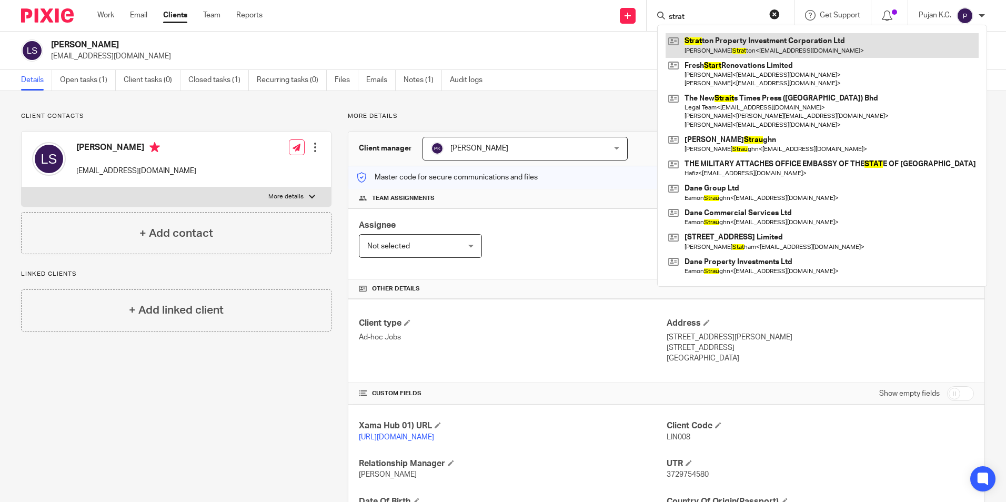
type input "strat"
click at [728, 42] on link at bounding box center [821, 45] width 313 height 24
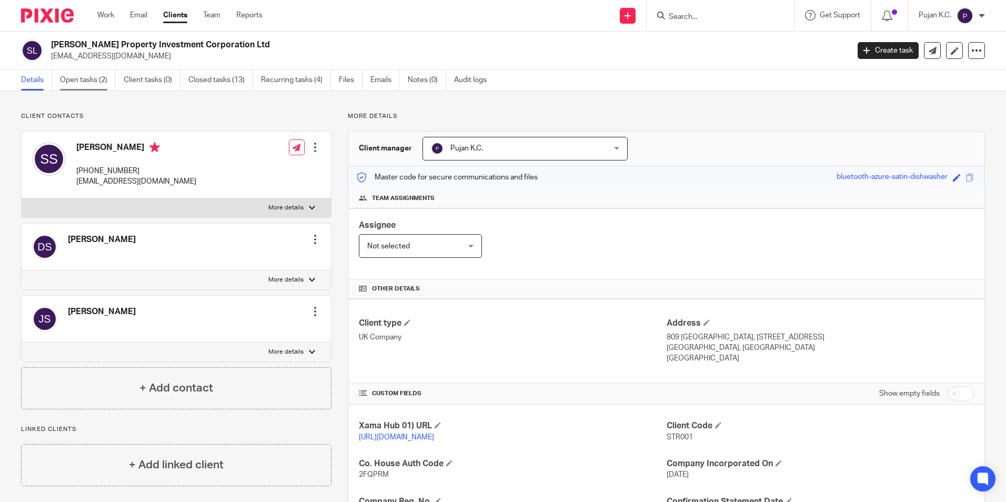
click at [87, 78] on link "Open tasks (2)" at bounding box center [88, 80] width 56 height 21
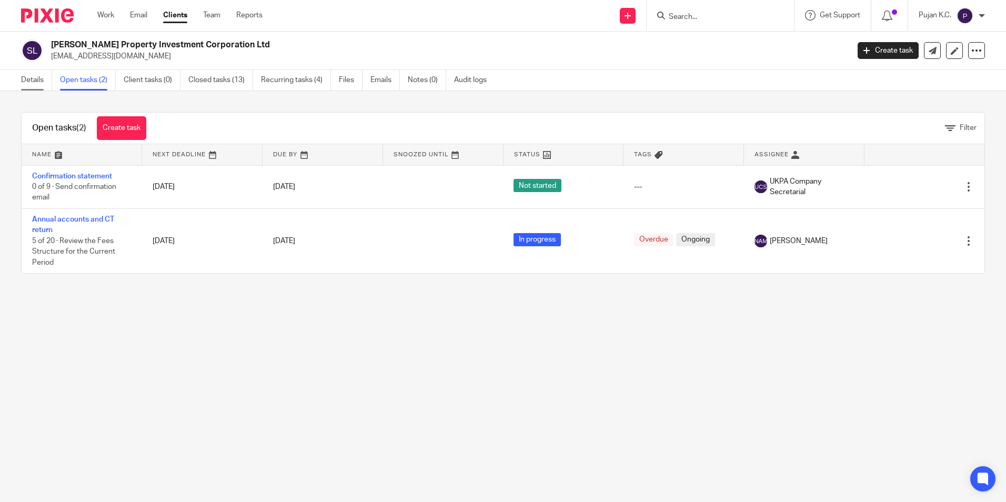
click at [38, 78] on link "Details" at bounding box center [36, 80] width 31 height 21
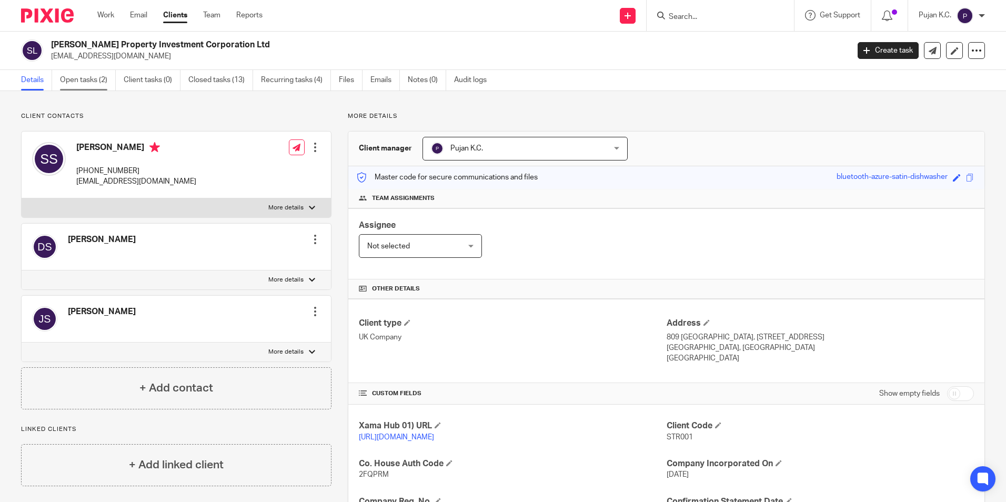
click at [89, 75] on link "Open tasks (2)" at bounding box center [88, 80] width 56 height 21
